Goal: Use online tool/utility: Utilize a website feature to perform a specific function

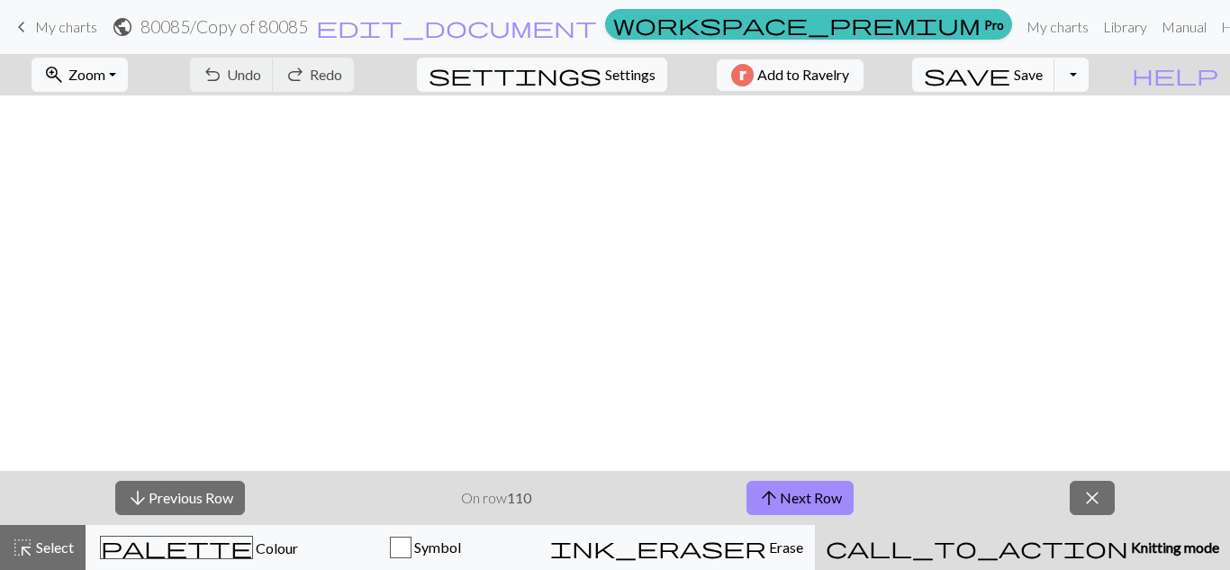
scroll to position [902, 2366]
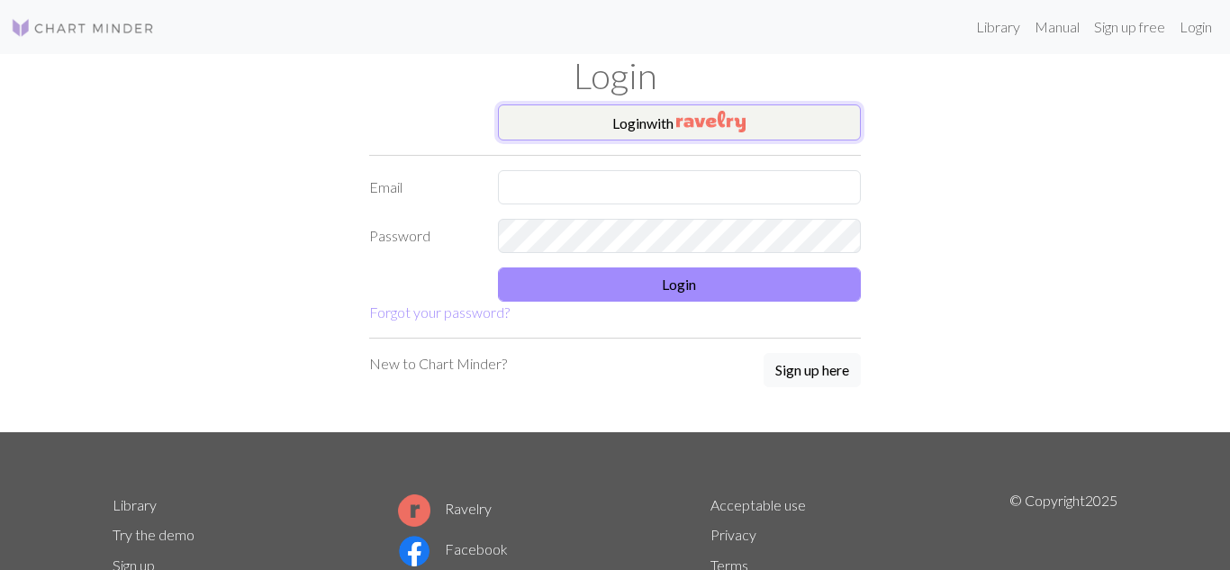
click at [655, 135] on button "Login with" at bounding box center [680, 122] width 364 height 36
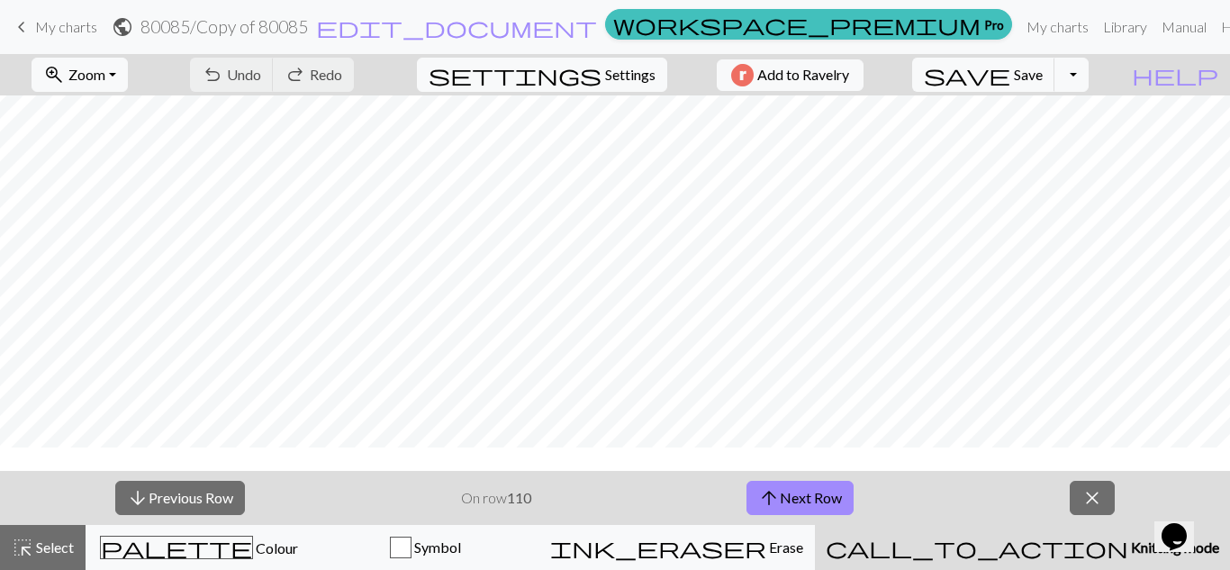
scroll to position [906, 2370]
click at [748, 490] on button "arrow_upward Next Row" at bounding box center [800, 498] width 107 height 34
click at [1011, 75] on span "save" at bounding box center [967, 74] width 86 height 25
click at [812, 510] on button "arrow_upward Next Row" at bounding box center [800, 498] width 107 height 34
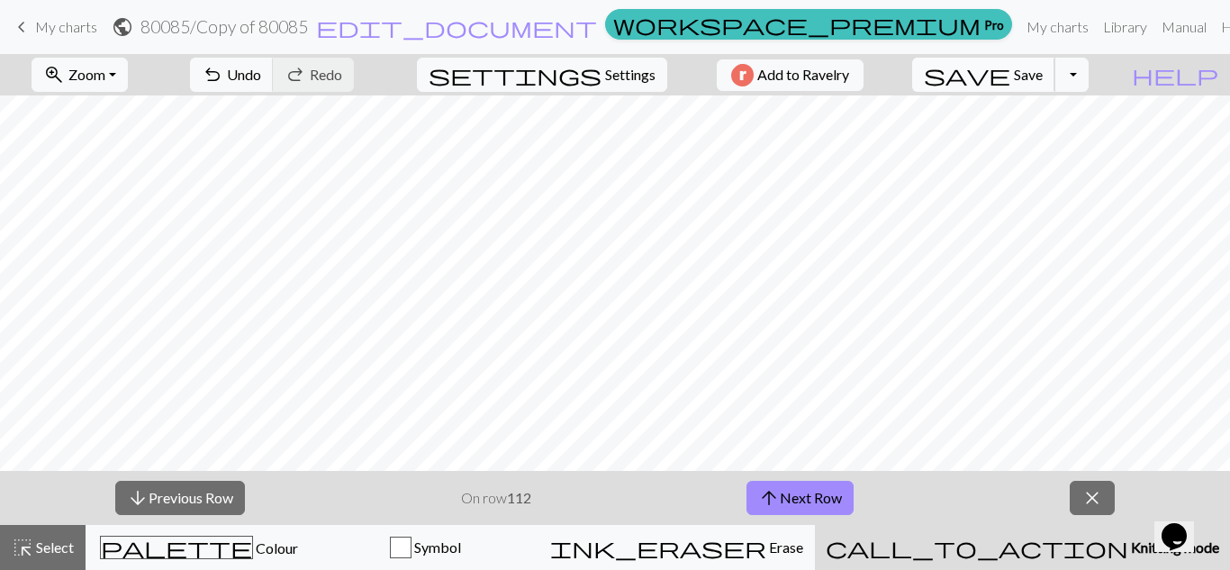
click at [1039, 60] on button "save Save Save" at bounding box center [984, 75] width 143 height 34
